Goal: Information Seeking & Learning: Understand process/instructions

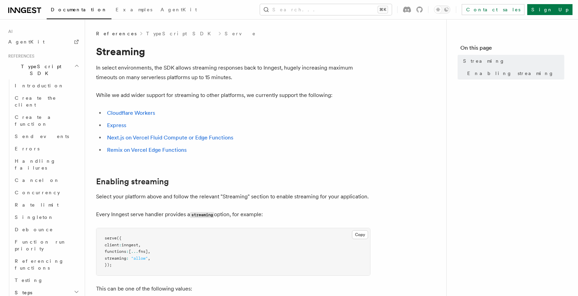
scroll to position [513, 0]
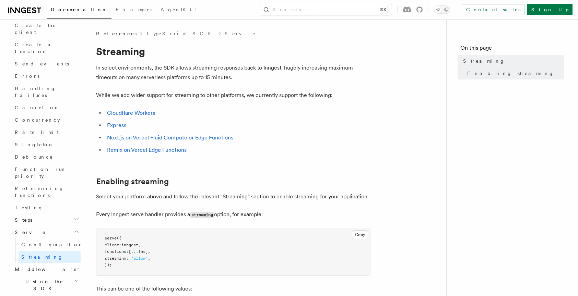
click at [77, 266] on icon "button" at bounding box center [78, 268] width 2 height 5
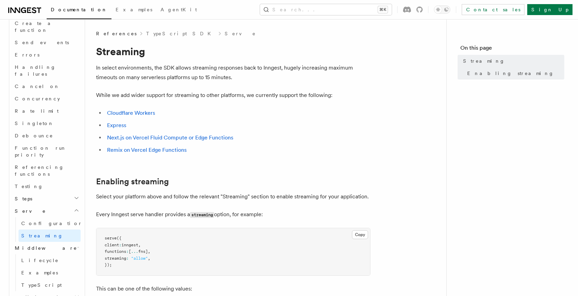
scroll to position [548, 0]
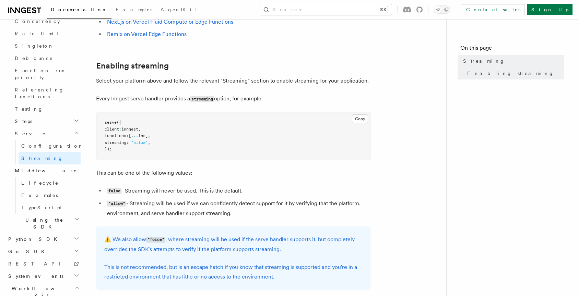
scroll to position [116, 0]
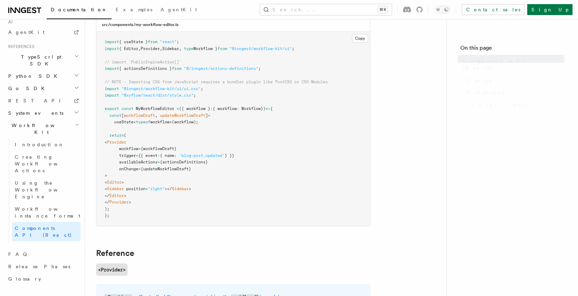
scroll to position [328, 0]
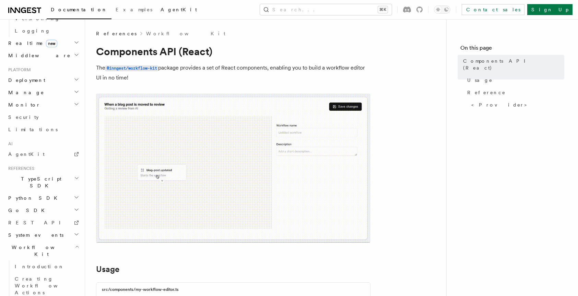
click at [161, 11] on span "AgentKit" at bounding box center [179, 9] width 36 height 5
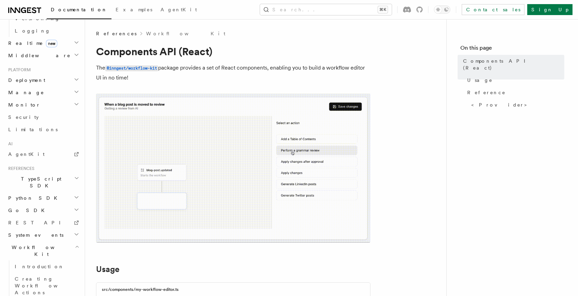
click at [67, 173] on h2 "TypeScript SDK" at bounding box center [42, 182] width 75 height 19
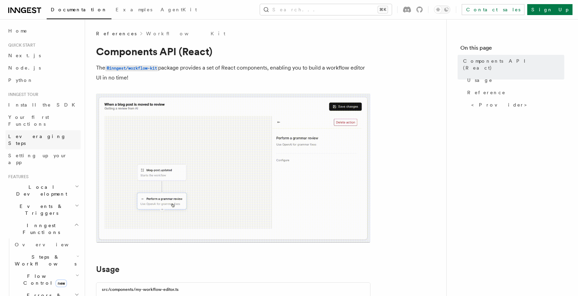
scroll to position [0, 0]
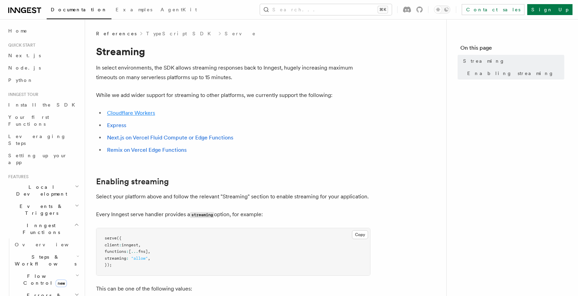
click at [138, 114] on link "Cloudflare Workers" at bounding box center [131, 113] width 48 height 7
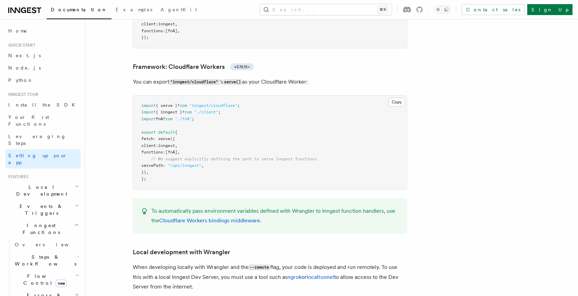
scroll to position [1199, 0]
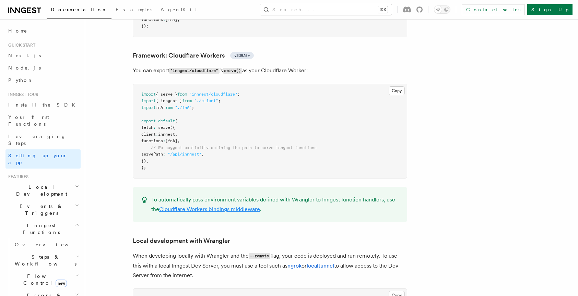
click at [235, 206] on link "Cloudflare Workers bindings middleware" at bounding box center [209, 209] width 101 height 7
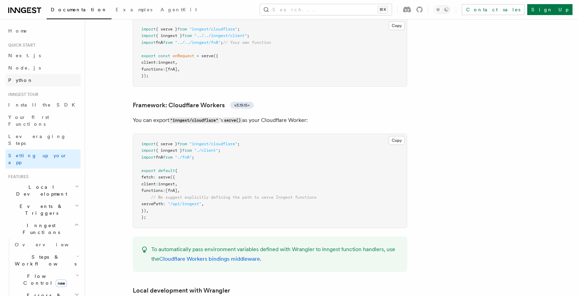
scroll to position [1148, 0]
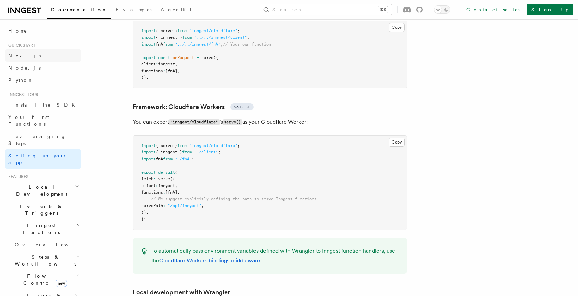
click at [25, 52] on link "Next.js" at bounding box center [42, 55] width 75 height 12
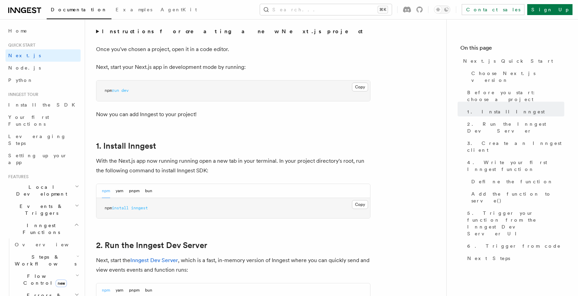
scroll to position [194, 0]
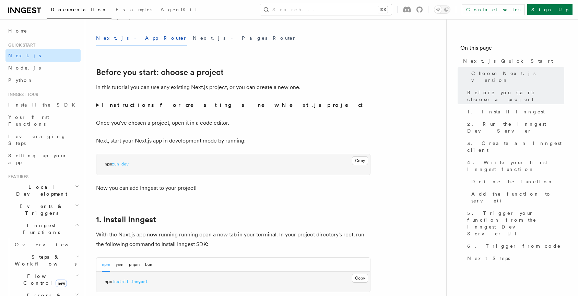
click at [19, 56] on span "Next.js" at bounding box center [24, 55] width 33 height 5
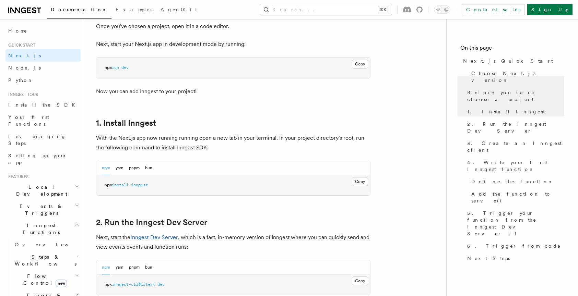
scroll to position [323, 0]
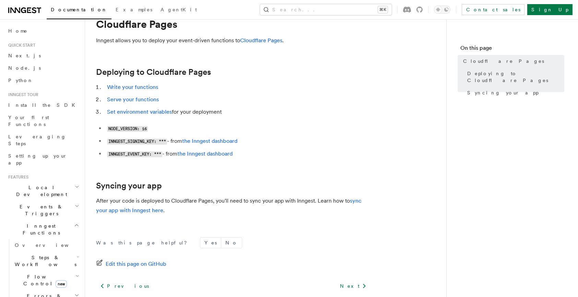
scroll to position [59, 0]
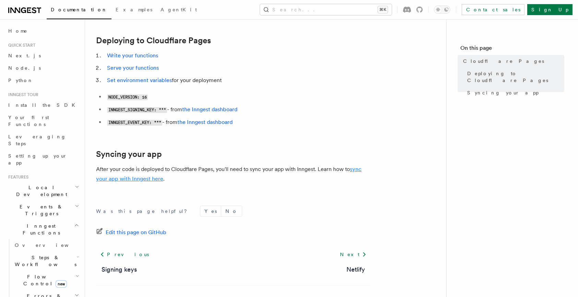
click at [355, 171] on link "sync your app with Inngest here" at bounding box center [228, 174] width 265 height 16
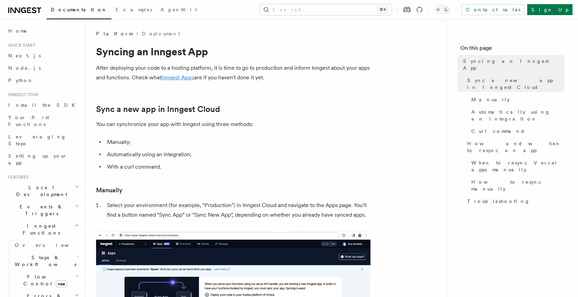
click at [170, 79] on link "Inngest Apps" at bounding box center [177, 77] width 33 height 7
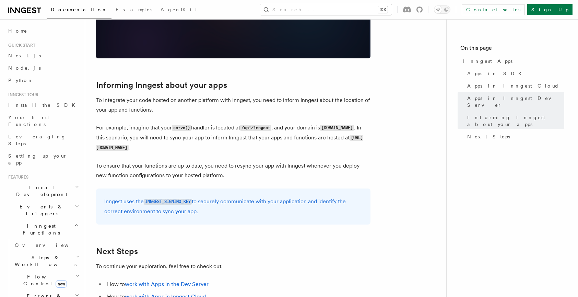
scroll to position [1121, 0]
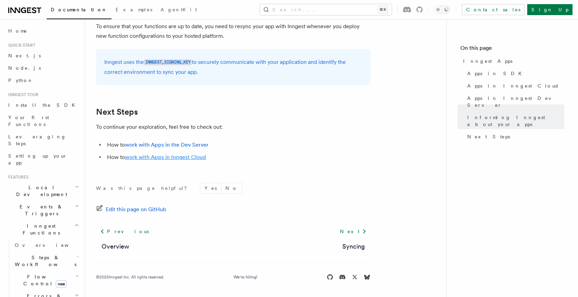
click at [189, 157] on link "work with Apps in Inngest Cloud" at bounding box center [165, 157] width 81 height 7
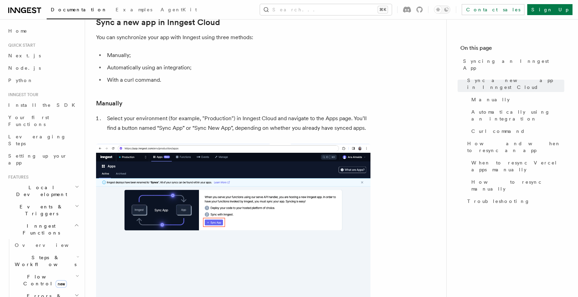
scroll to position [1, 0]
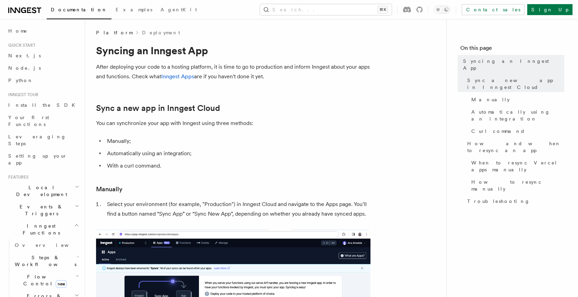
click at [19, 9] on icon at bounding box center [24, 10] width 33 height 8
